Goal: Task Accomplishment & Management: Use online tool/utility

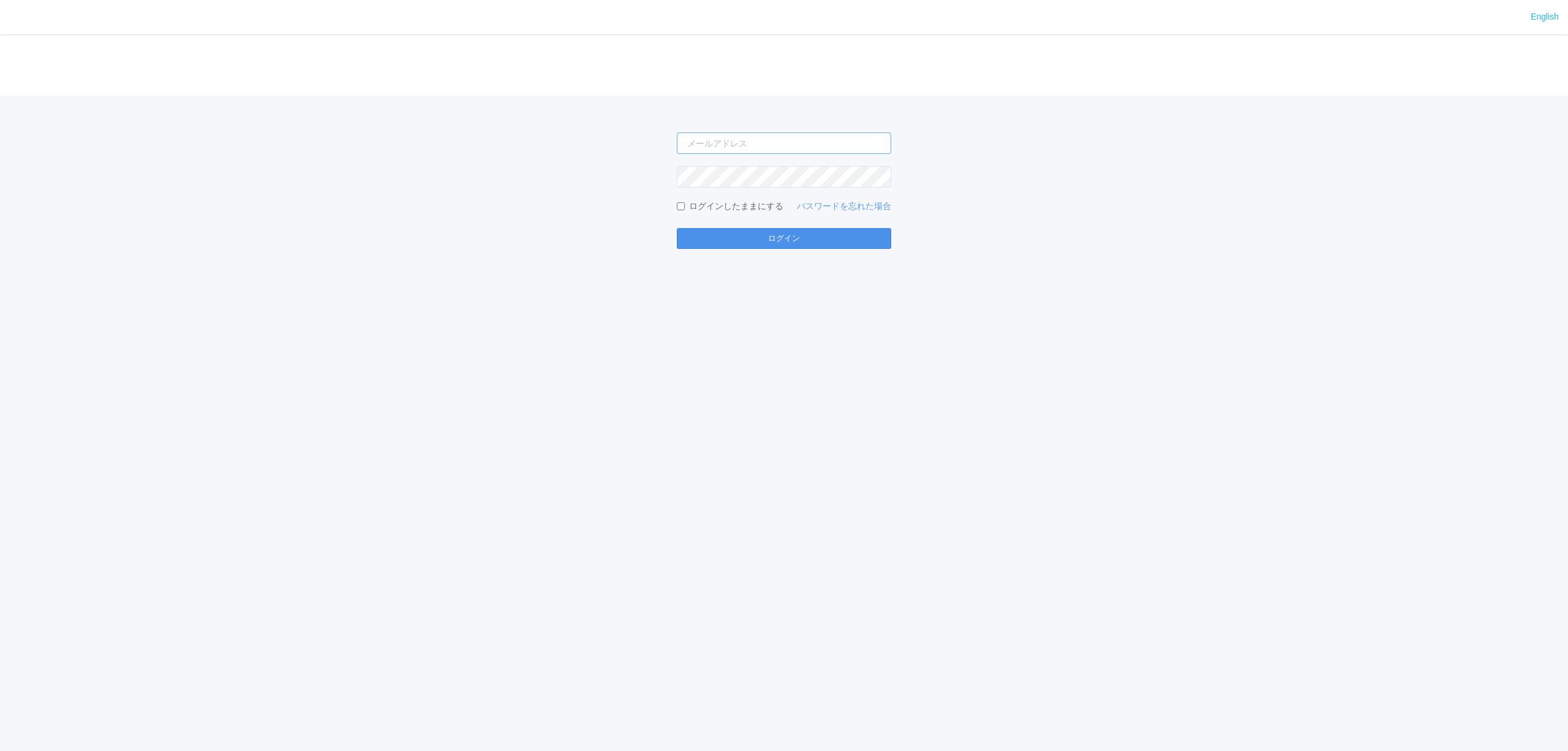
type input "[PERSON_NAME][EMAIL_ADDRESS][DOMAIN_NAME]"
click at [724, 247] on button "ログイン" at bounding box center [784, 238] width 214 height 21
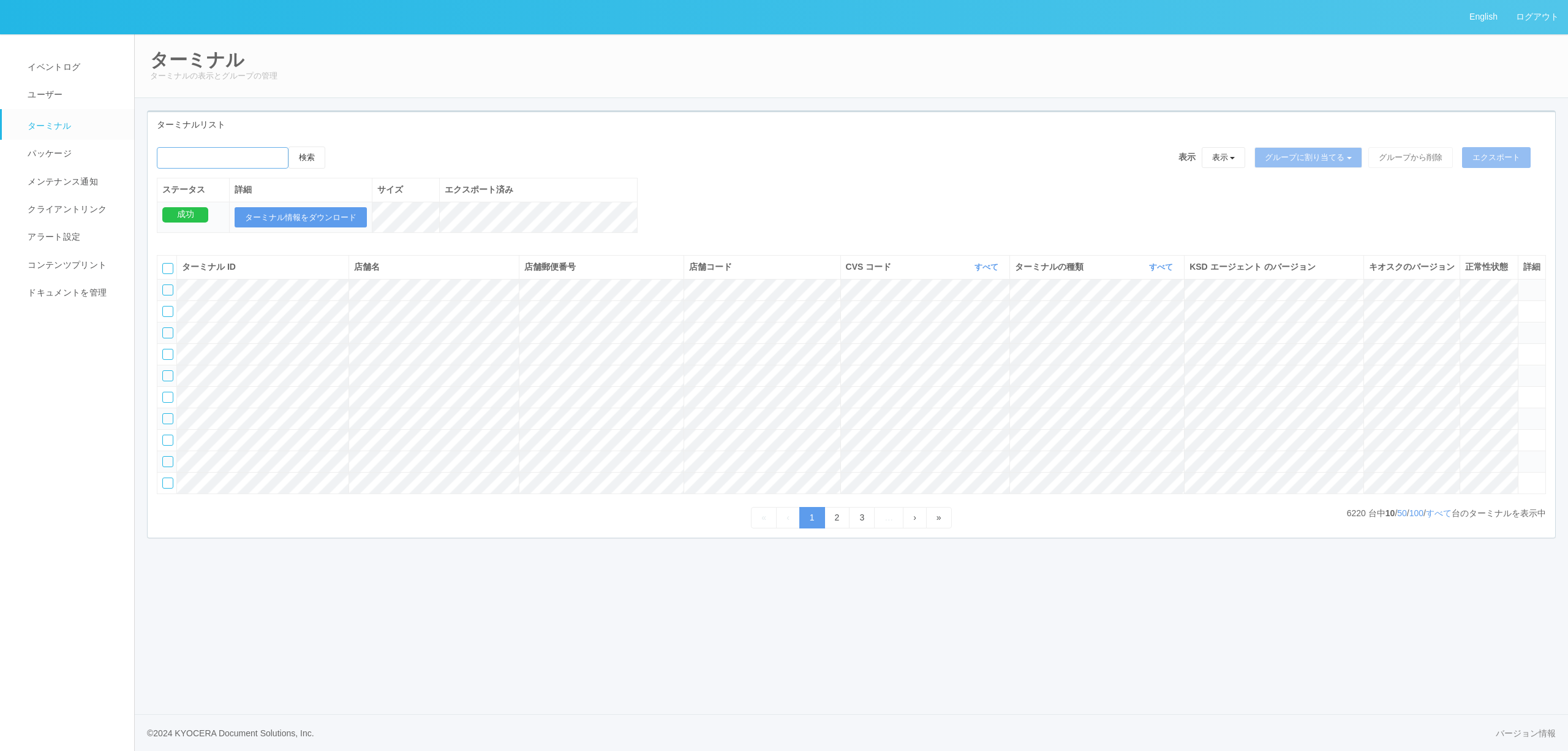
click at [248, 163] on input "emailSearch" at bounding box center [222, 157] width 132 height 21
type input "インテックス大阪"
click at [288, 146] on button "検索" at bounding box center [306, 157] width 37 height 22
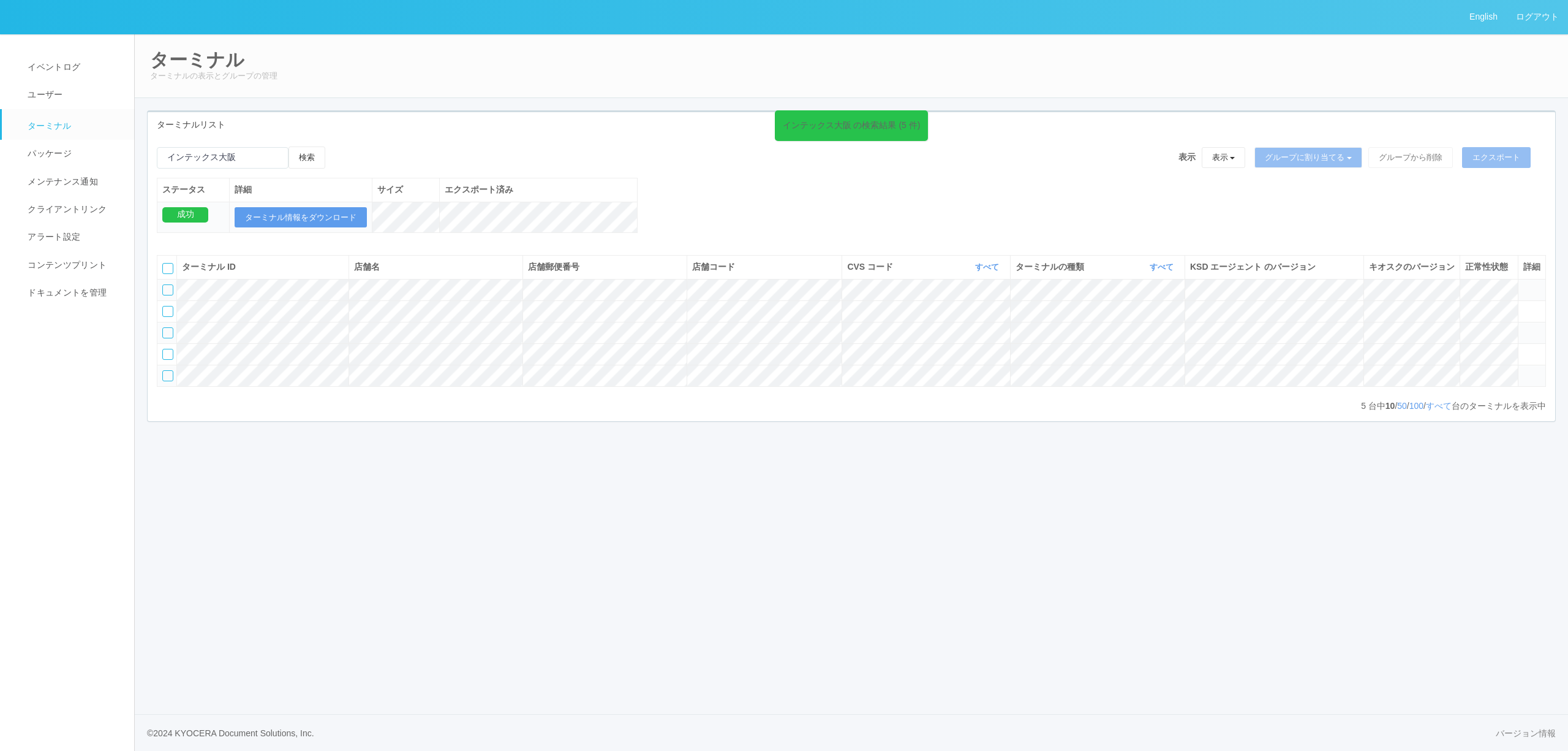
click at [1524, 285] on icon at bounding box center [1524, 285] width 0 height 0
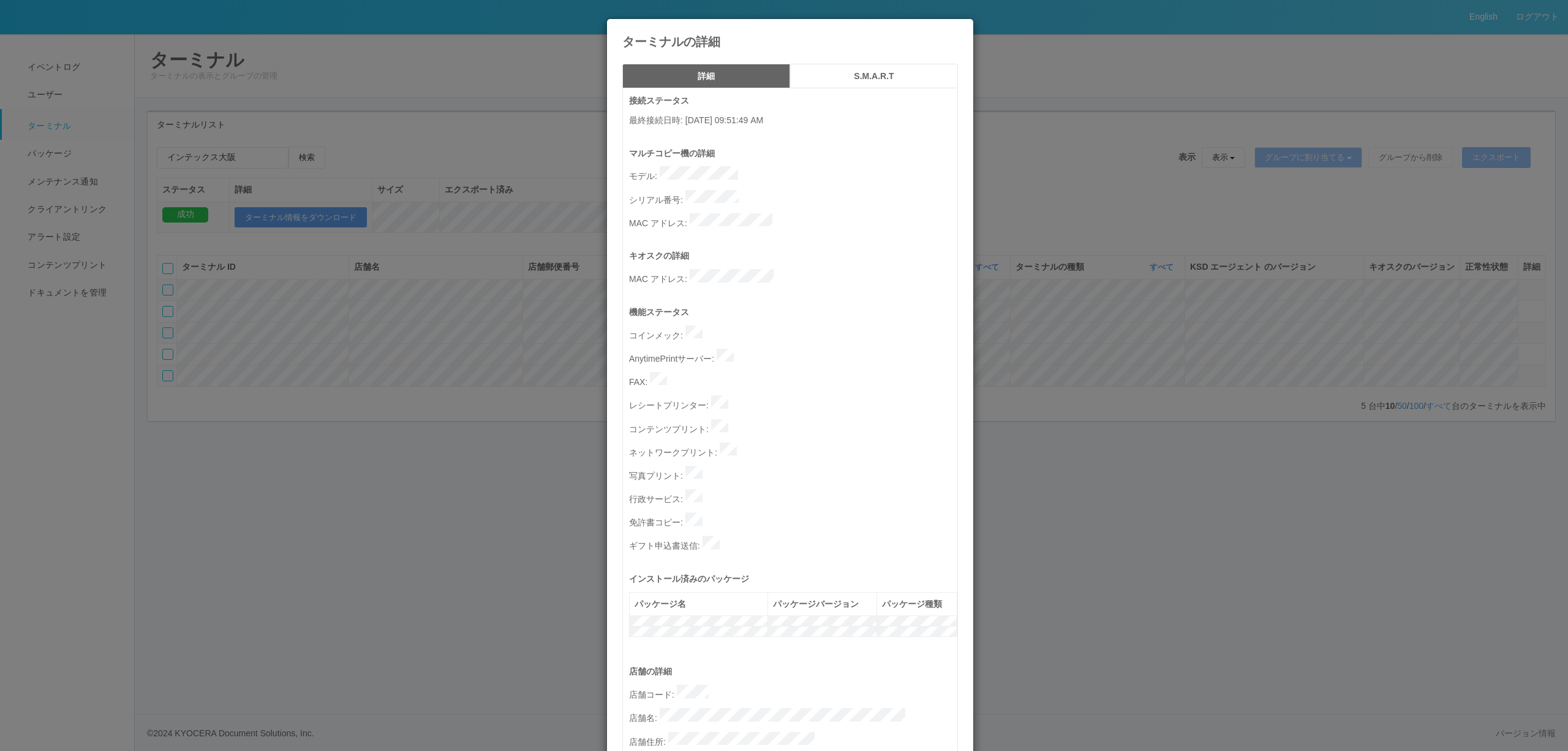
click at [1117, 238] on div "ターミナルの詳細 詳細 S.M.A.R.T 接続ステータス 最終接続日時 : [DATE] 09:51:49 AM マルチコピー機の詳細 モデル : シリアル…" at bounding box center [784, 375] width 1568 height 751
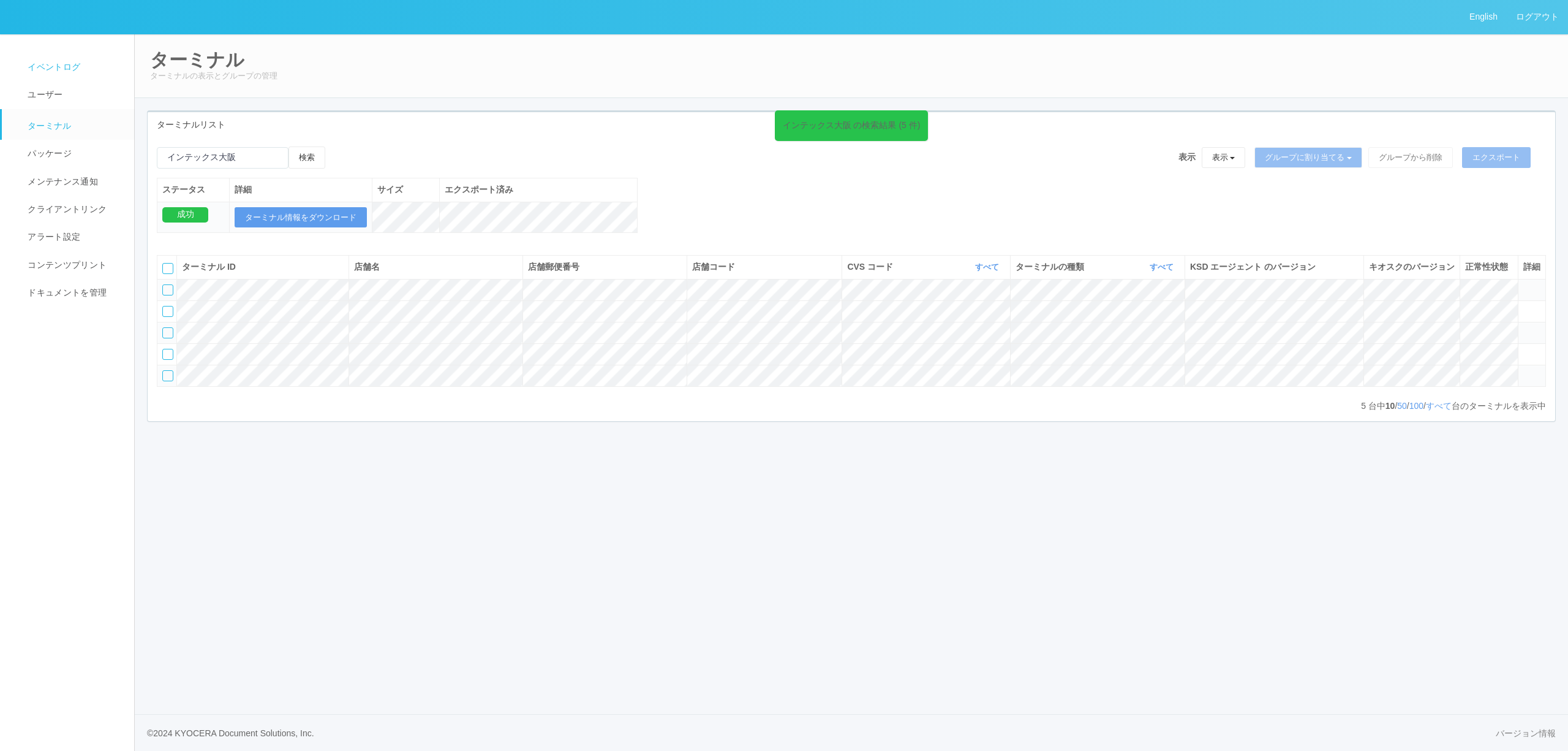
click at [101, 67] on link "イベントログ" at bounding box center [73, 67] width 143 height 28
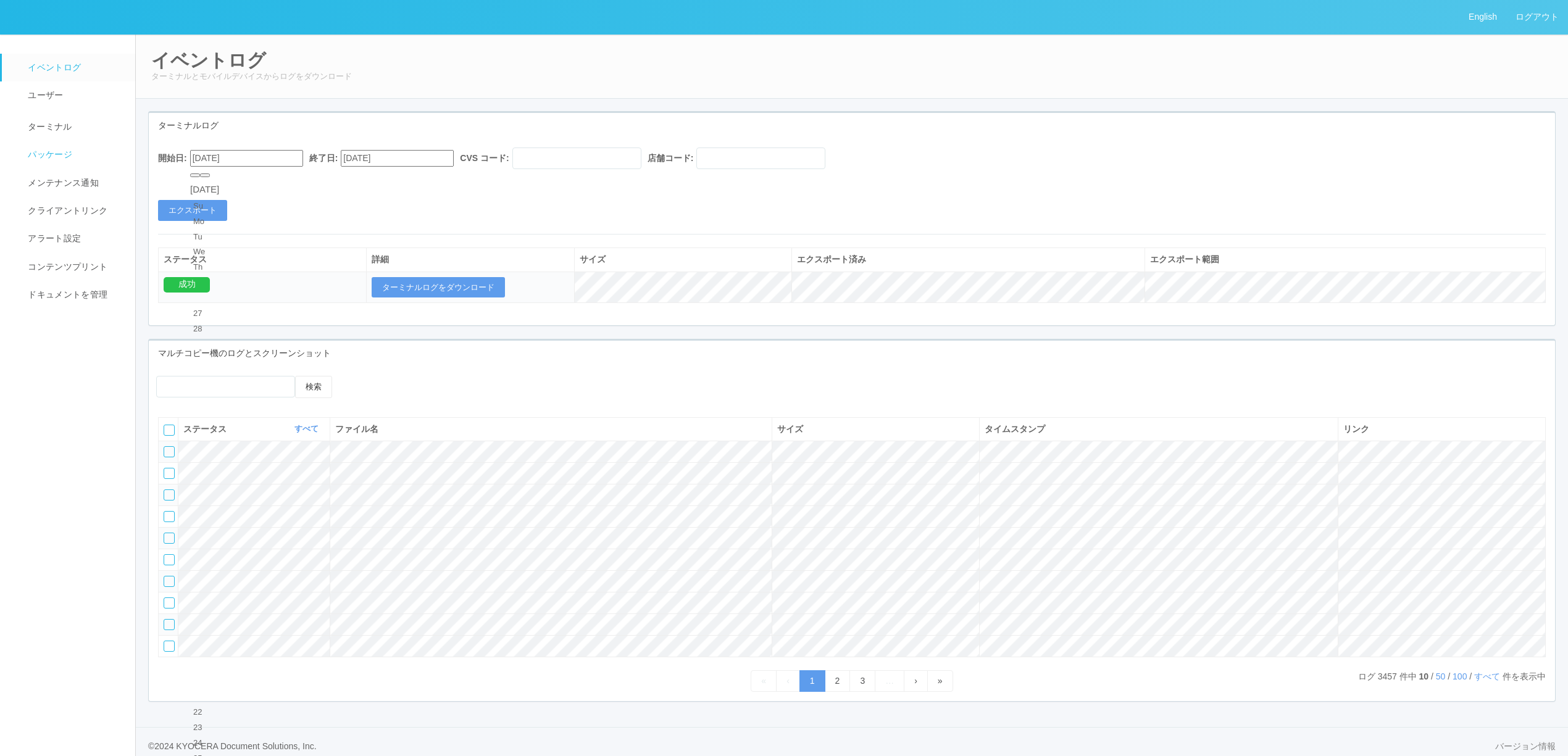
drag, startPoint x: 270, startPoint y: 152, endPoint x: 110, endPoint y: 153, distance: 160.0
click at [110, 153] on div "English ログアウト イベントログ ユーザー ターミナル パッケージ メンテナンス通知 クライアントリンク アラート設定 コンテンツプリント ドキュメン…" at bounding box center [784, 382] width 1568 height 764
click at [776, 157] on input "text" at bounding box center [760, 158] width 129 height 21
paste input "390001"
type input "390001"
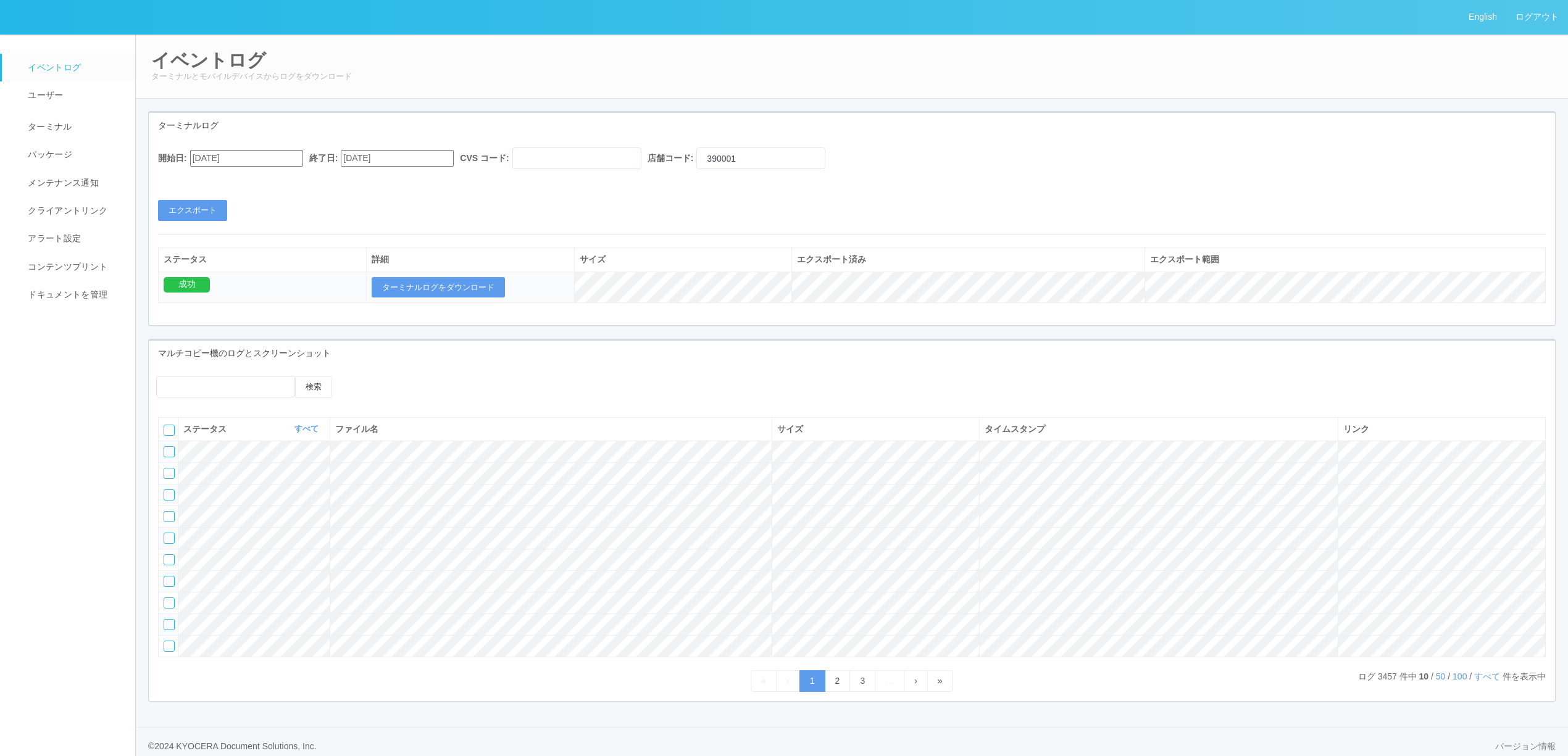
click at [267, 162] on input "[DATE]" at bounding box center [247, 158] width 113 height 17
click at [203, 182] on div "[DATE]" at bounding box center [204, 189] width 29 height 14
click at [200, 177] on button "button" at bounding box center [195, 175] width 10 height 4
click at [216, 676] on div "23" at bounding box center [204, 682] width 23 height 12
type input "[DATE]"
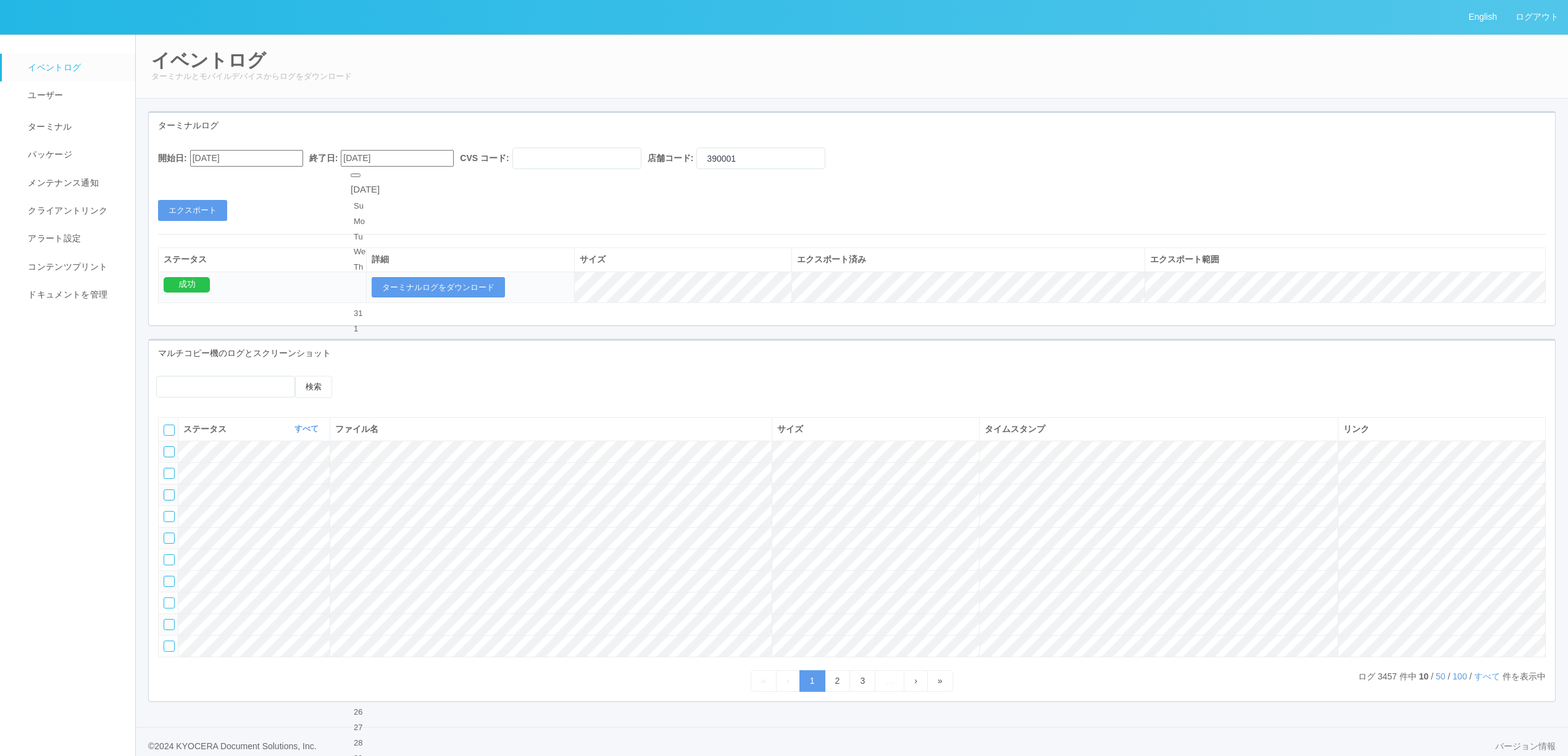
click at [406, 164] on input "[DATE]" at bounding box center [397, 158] width 113 height 17
click at [380, 307] on div "31 1 2 3 4 5 6" at bounding box center [365, 359] width 29 height 104
click at [377, 354] on div "3" at bounding box center [365, 360] width 23 height 12
type input "[DATE]"
click at [201, 211] on button "エクスポート" at bounding box center [192, 210] width 69 height 21
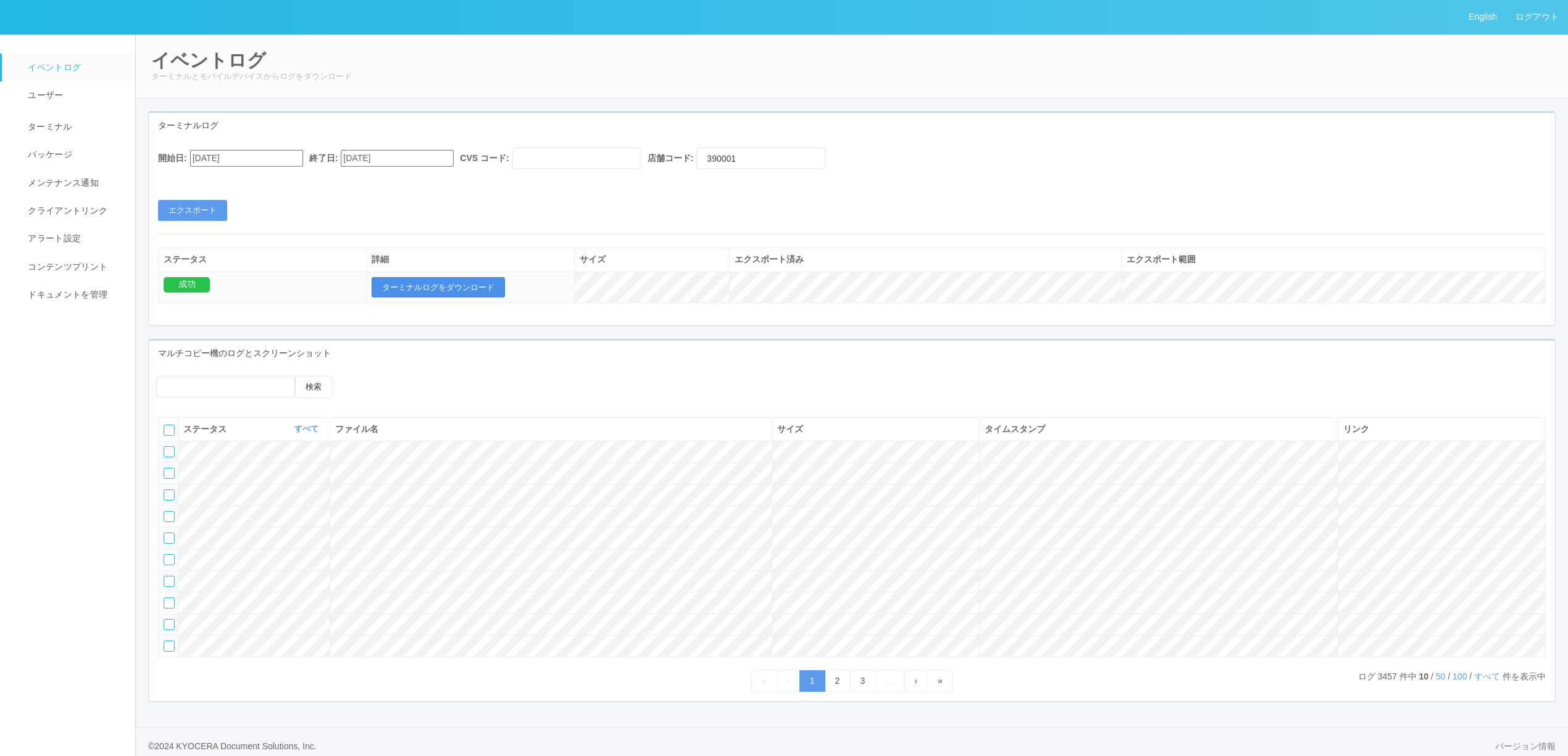
click at [494, 287] on button "ターミナルログをダウンロード" at bounding box center [438, 287] width 133 height 21
